Goal: Task Accomplishment & Management: Use online tool/utility

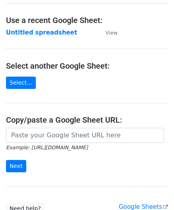
scroll to position [40, 0]
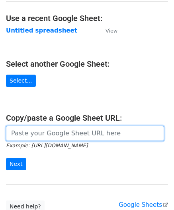
drag, startPoint x: 41, startPoint y: 135, endPoint x: 41, endPoint y: 118, distance: 16.7
click at [41, 135] on input "url" at bounding box center [85, 133] width 158 height 15
paste input "https://docs.google.com/spreadsheets/d/1_keHh8U-0a09WtXBsUDFSSKVT8uVB_hQxSUA6ad…"
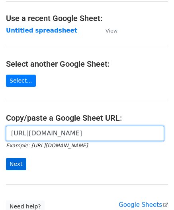
type input "https://docs.google.com/spreadsheets/d/1_keHh8U-0a09WtXBsUDFSSKVT8uVB_hQxSUA6ad…"
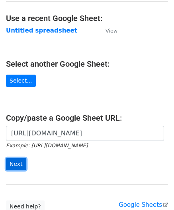
click at [18, 159] on input "Next" at bounding box center [16, 164] width 20 height 12
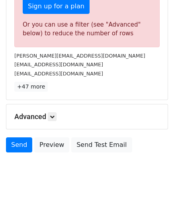
scroll to position [268, 0]
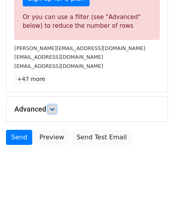
click at [52, 105] on link at bounding box center [52, 109] width 9 height 9
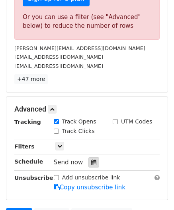
click at [91, 160] on icon at bounding box center [93, 163] width 5 height 6
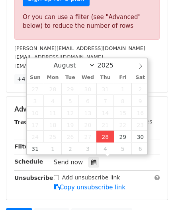
type input "[DATE] 12:00"
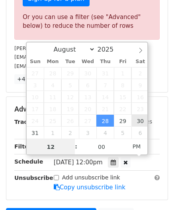
paste input "8"
type input "8"
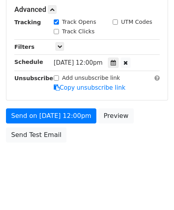
type input "[DATE] 20:00"
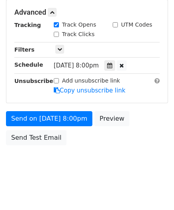
scroll to position [364, 0]
